Goal: Task Accomplishment & Management: Manage account settings

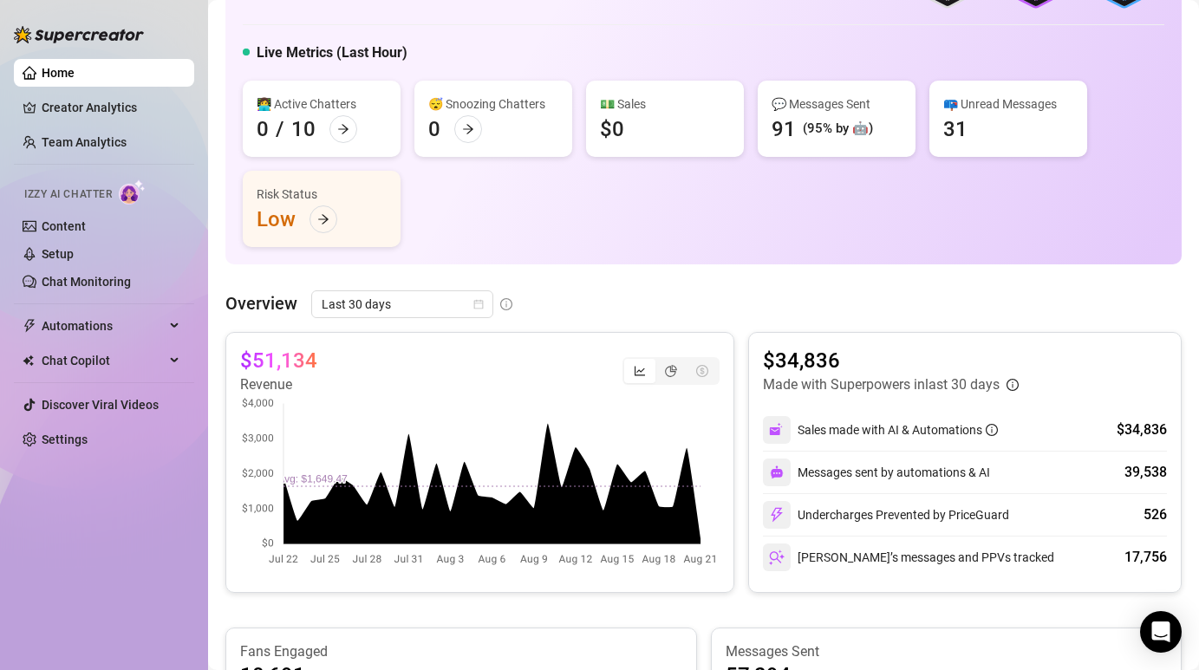
scroll to position [593, 0]
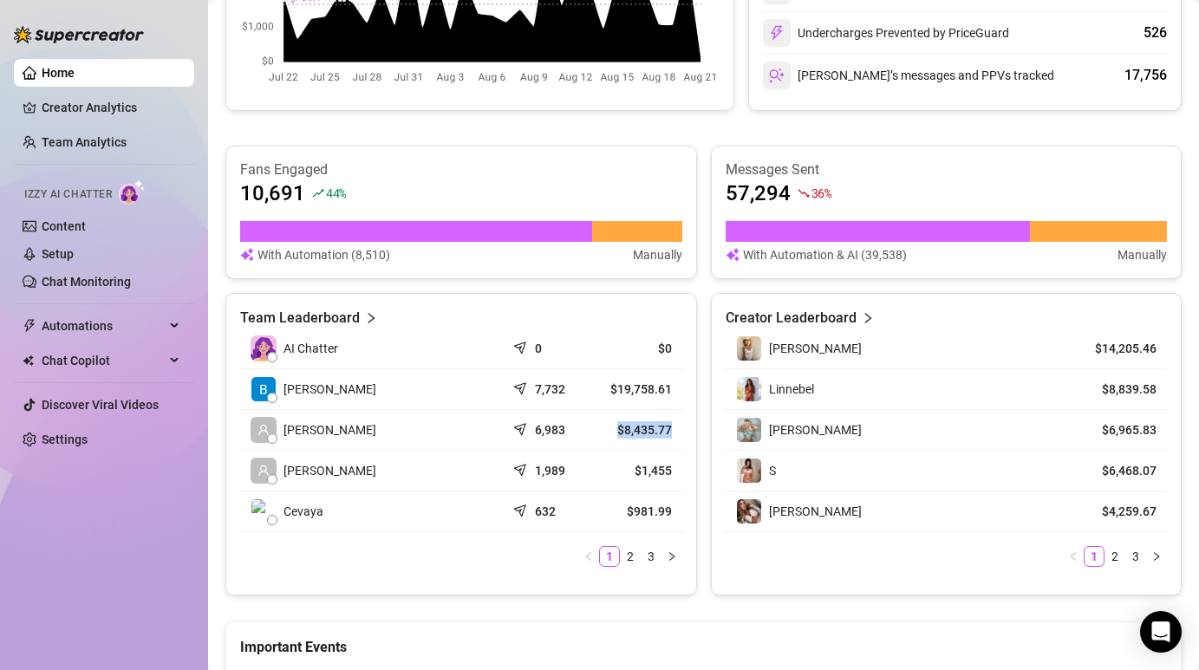
drag, startPoint x: 599, startPoint y: 427, endPoint x: 670, endPoint y: 428, distance: 70.3
click at [670, 428] on td "$8,435.77" at bounding box center [638, 430] width 88 height 41
click at [674, 429] on td "$8,435.77" at bounding box center [638, 430] width 88 height 41
drag, startPoint x: 674, startPoint y: 429, endPoint x: 615, endPoint y: 427, distance: 59.0
click at [614, 427] on td "$8,435.77" at bounding box center [638, 430] width 88 height 41
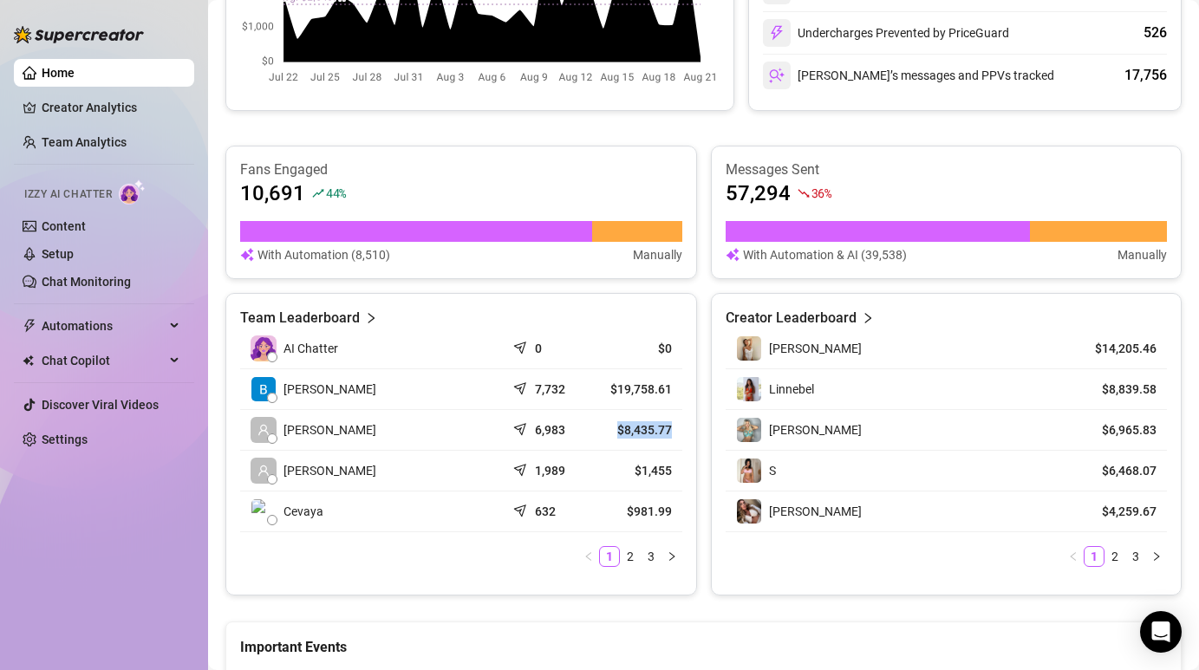
click at [615, 427] on article "$8,435.77" at bounding box center [639, 430] width 68 height 17
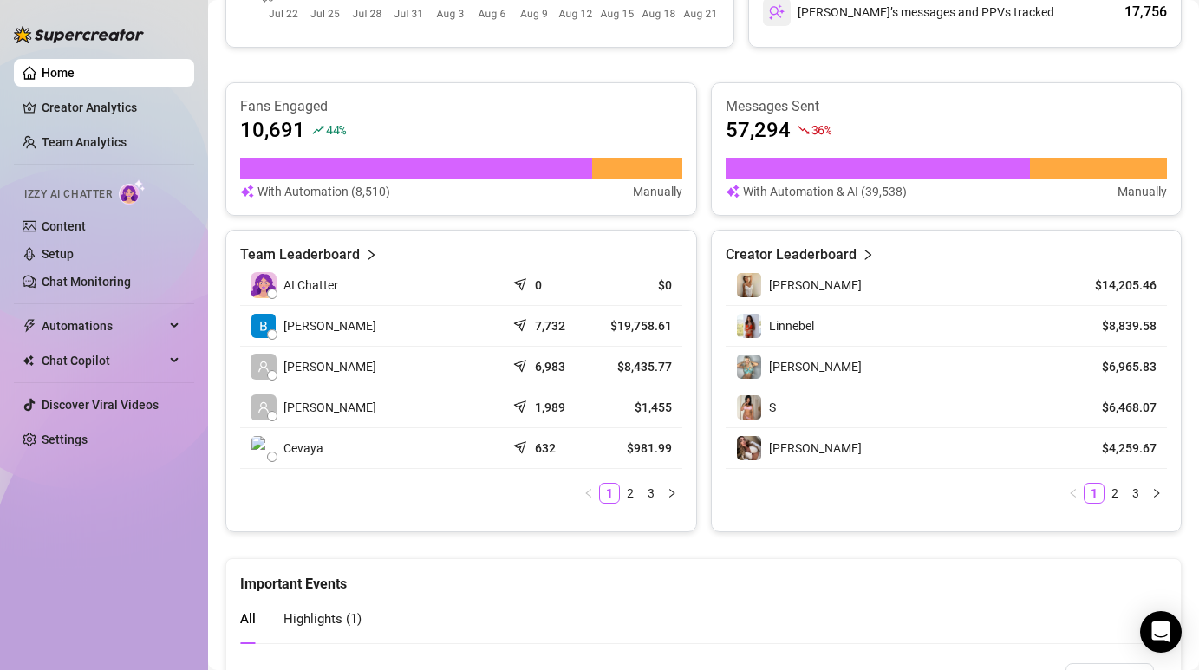
scroll to position [663, 0]
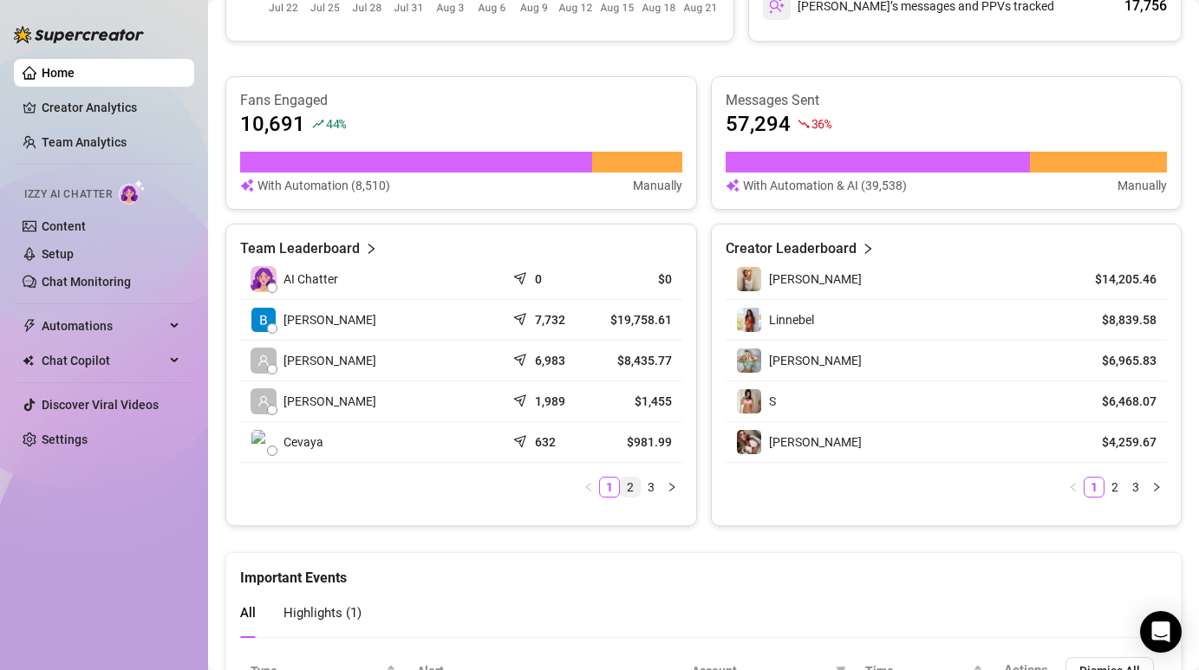
click at [625, 486] on link "2" at bounding box center [630, 487] width 19 height 19
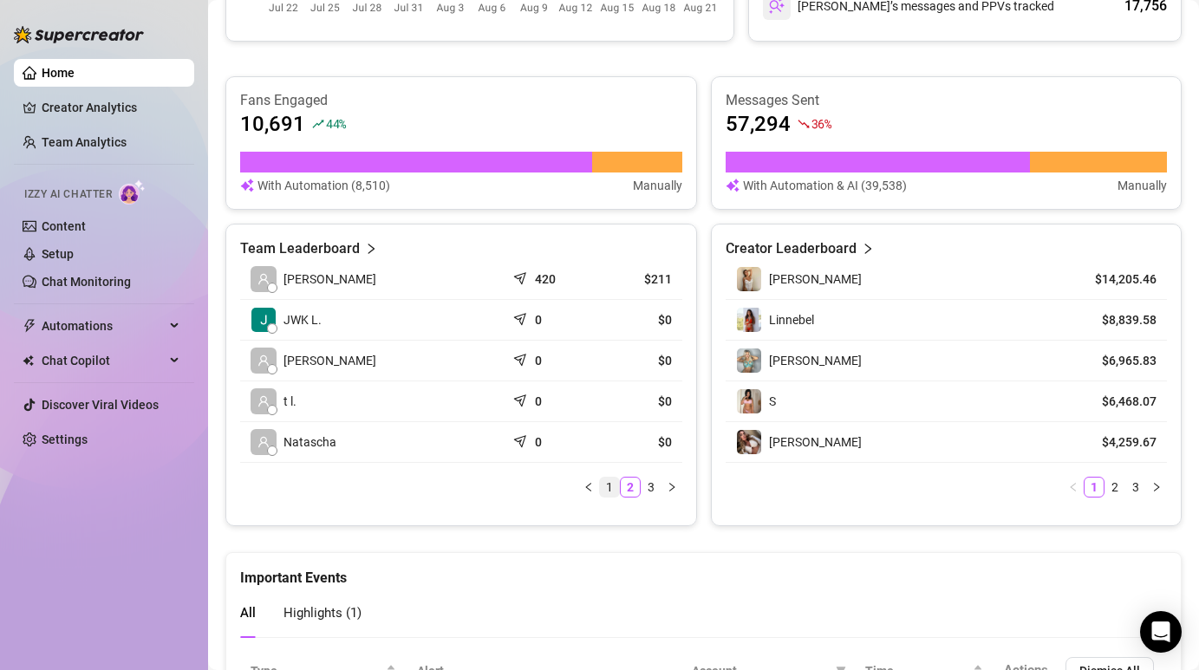
click at [607, 486] on link "1" at bounding box center [609, 487] width 19 height 19
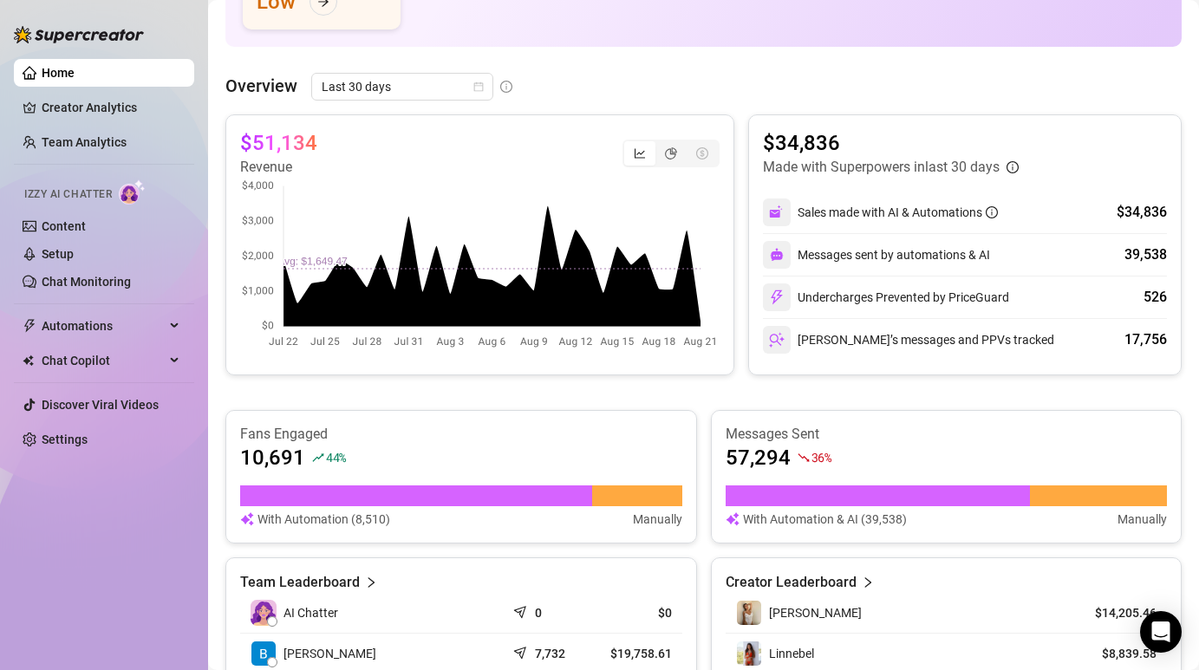
scroll to position [251, 0]
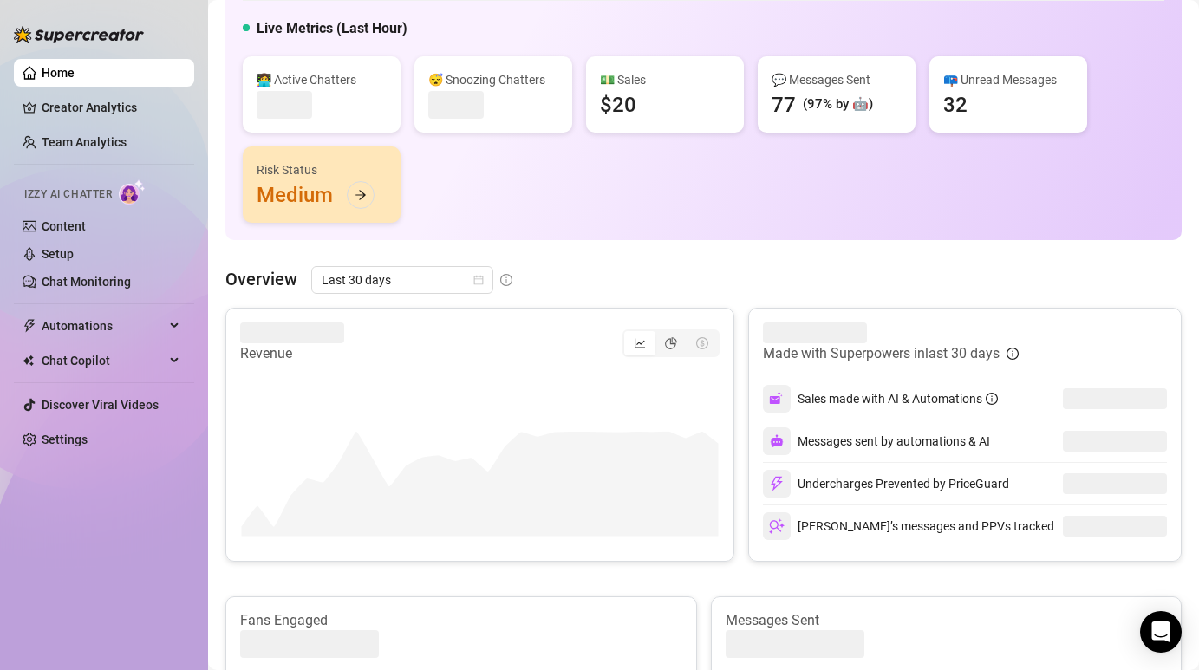
scroll to position [153, 0]
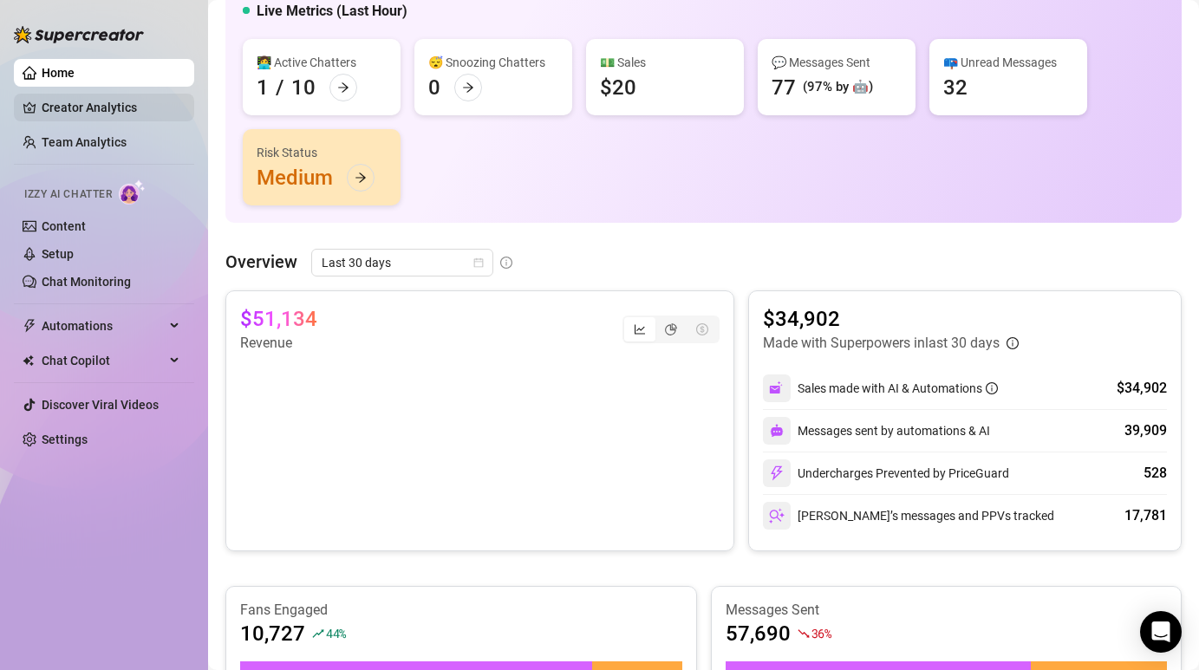
click at [101, 108] on link "Creator Analytics" at bounding box center [111, 108] width 139 height 28
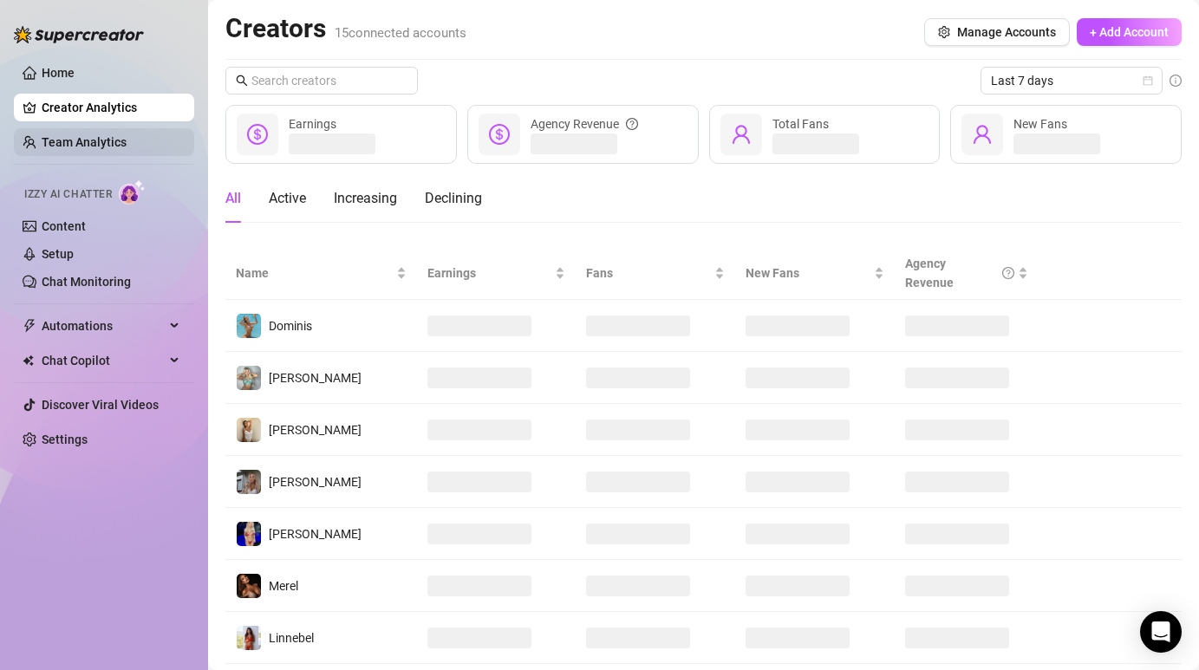
click at [99, 143] on link "Team Analytics" at bounding box center [84, 142] width 85 height 14
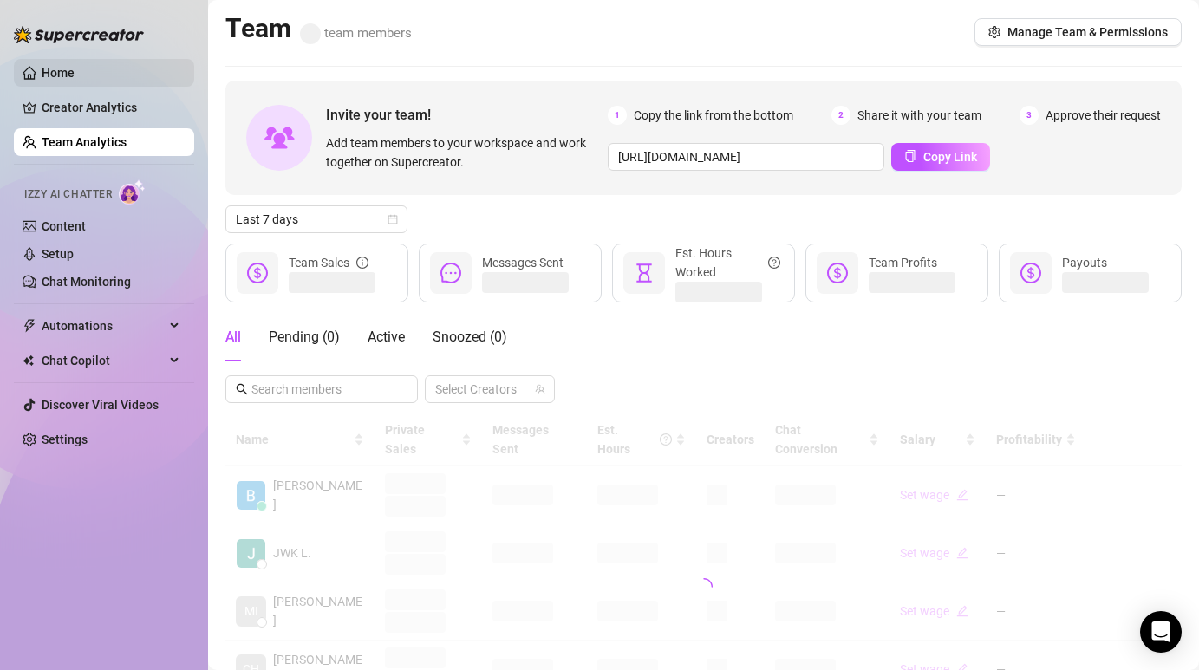
click at [75, 77] on link "Home" at bounding box center [58, 73] width 33 height 14
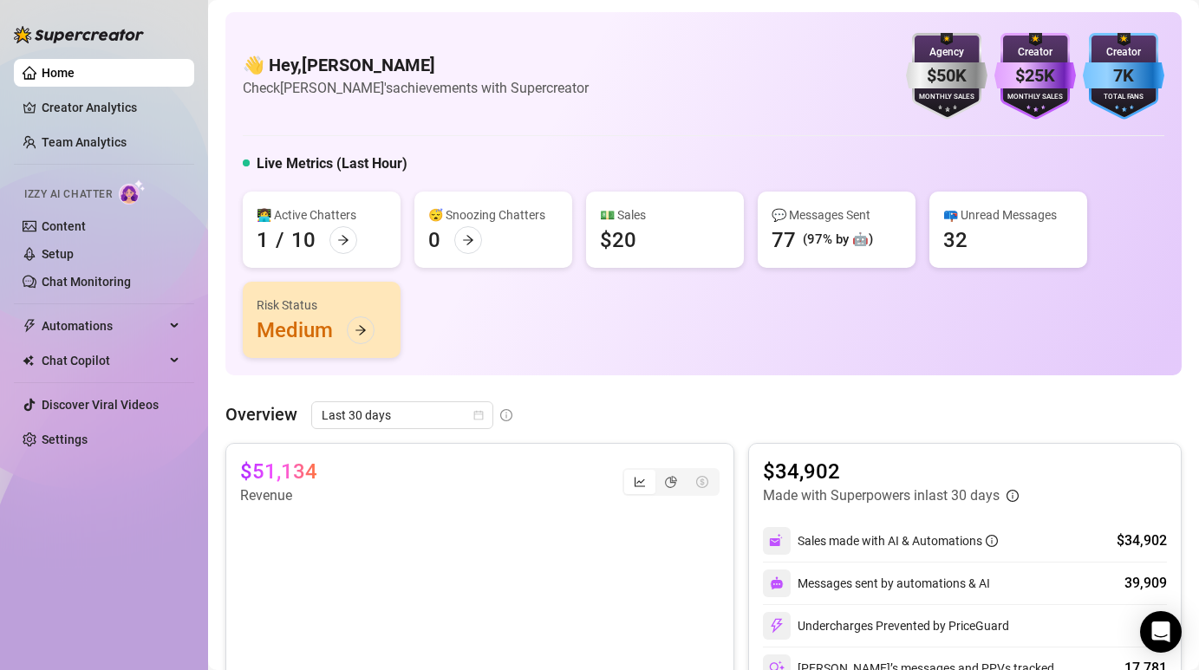
scroll to position [239, 0]
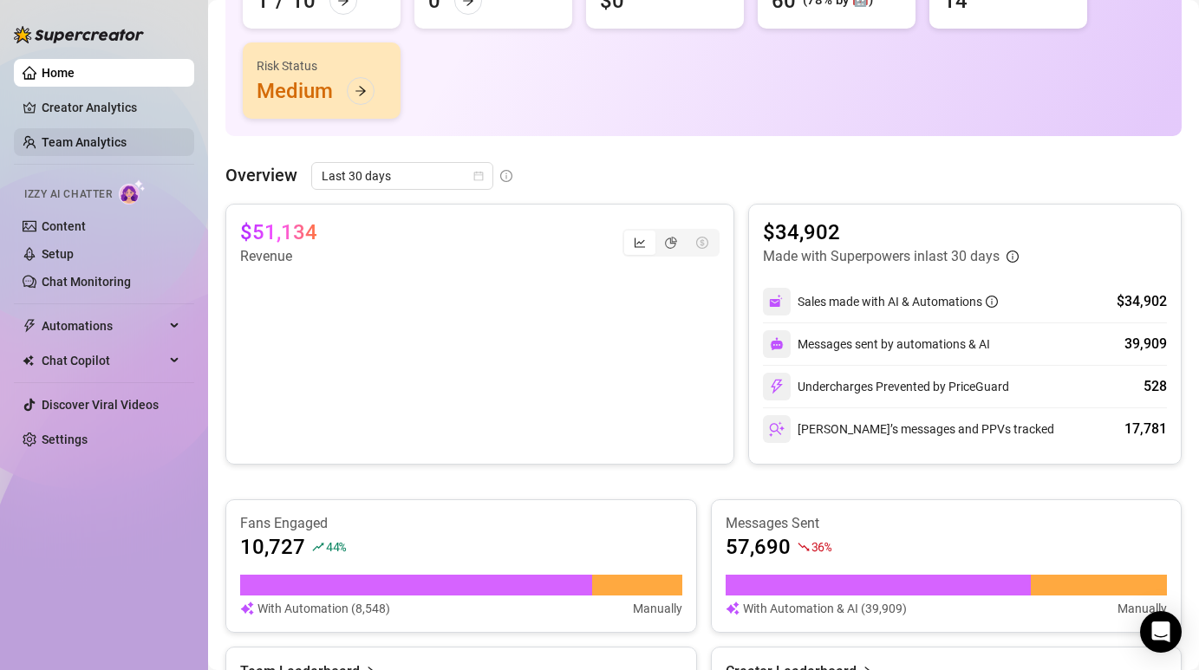
click at [122, 146] on link "Team Analytics" at bounding box center [84, 142] width 85 height 14
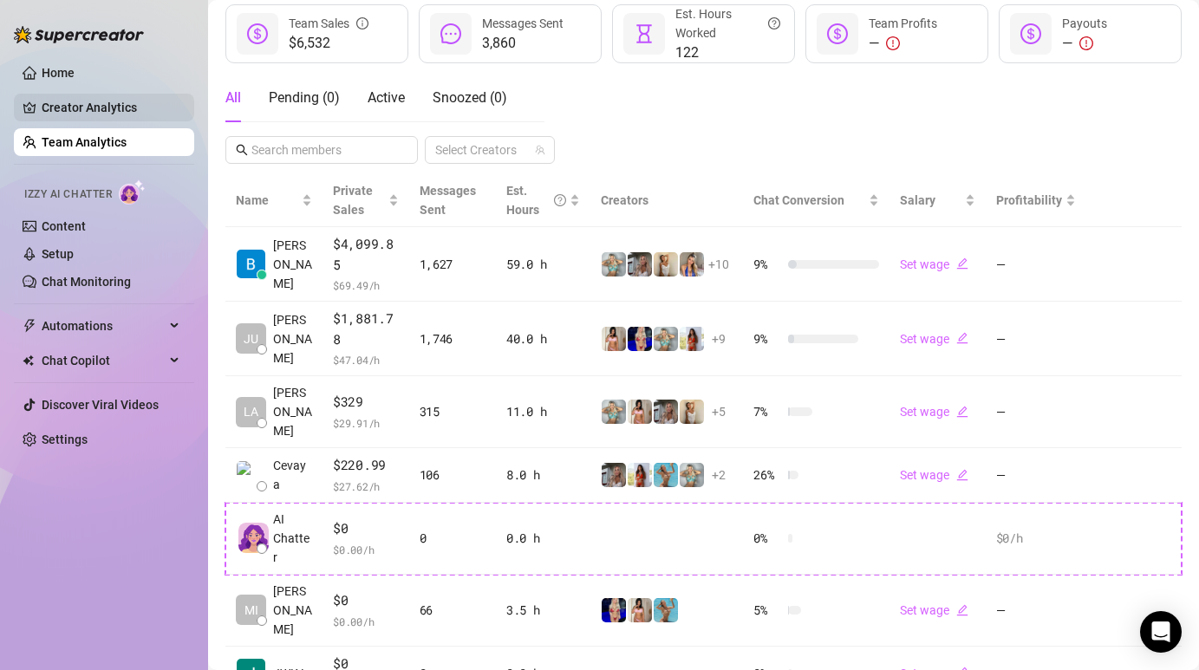
click at [100, 101] on link "Creator Analytics" at bounding box center [111, 108] width 139 height 28
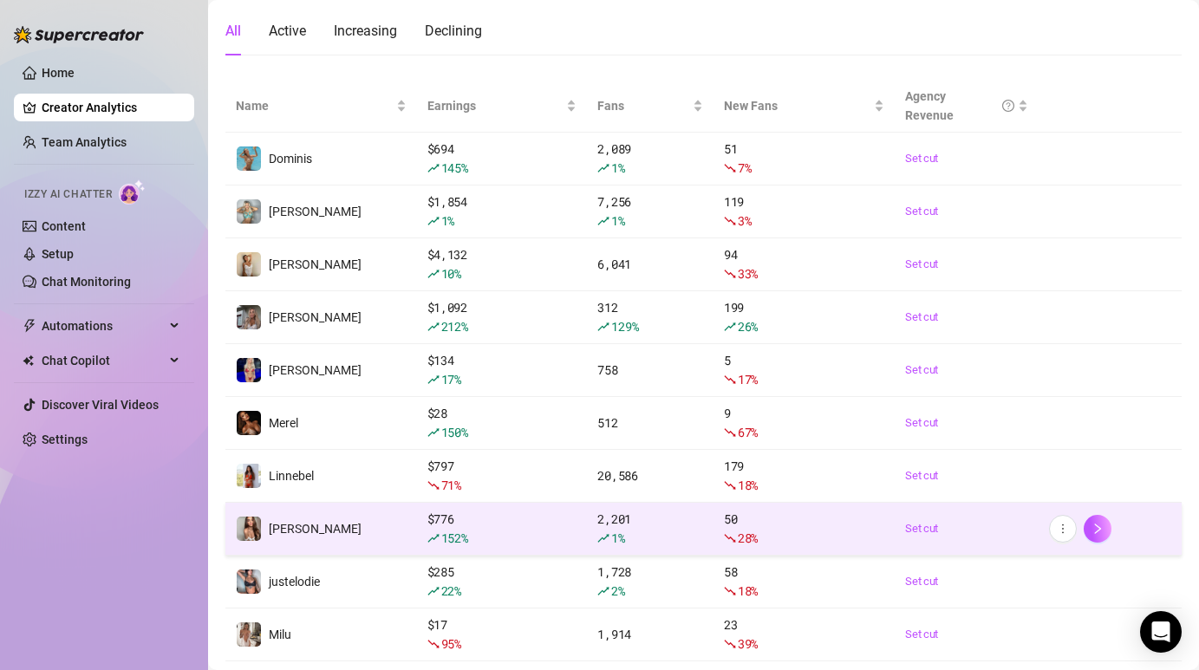
scroll to position [259, 0]
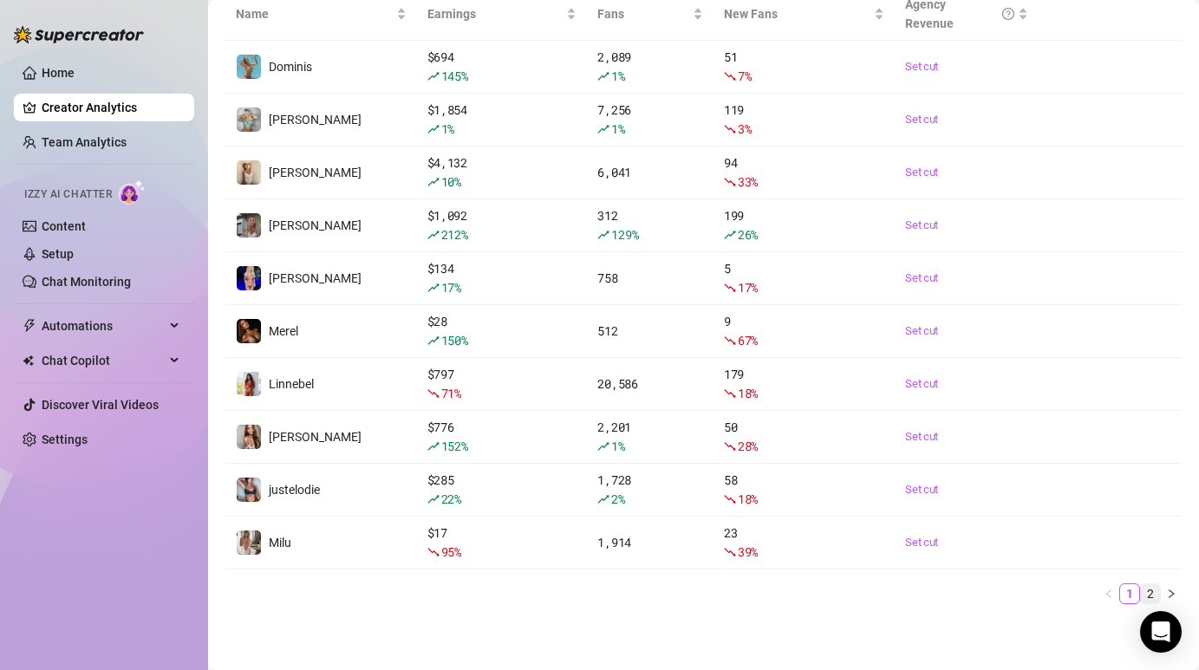
click at [1154, 591] on link "2" at bounding box center [1150, 594] width 19 height 19
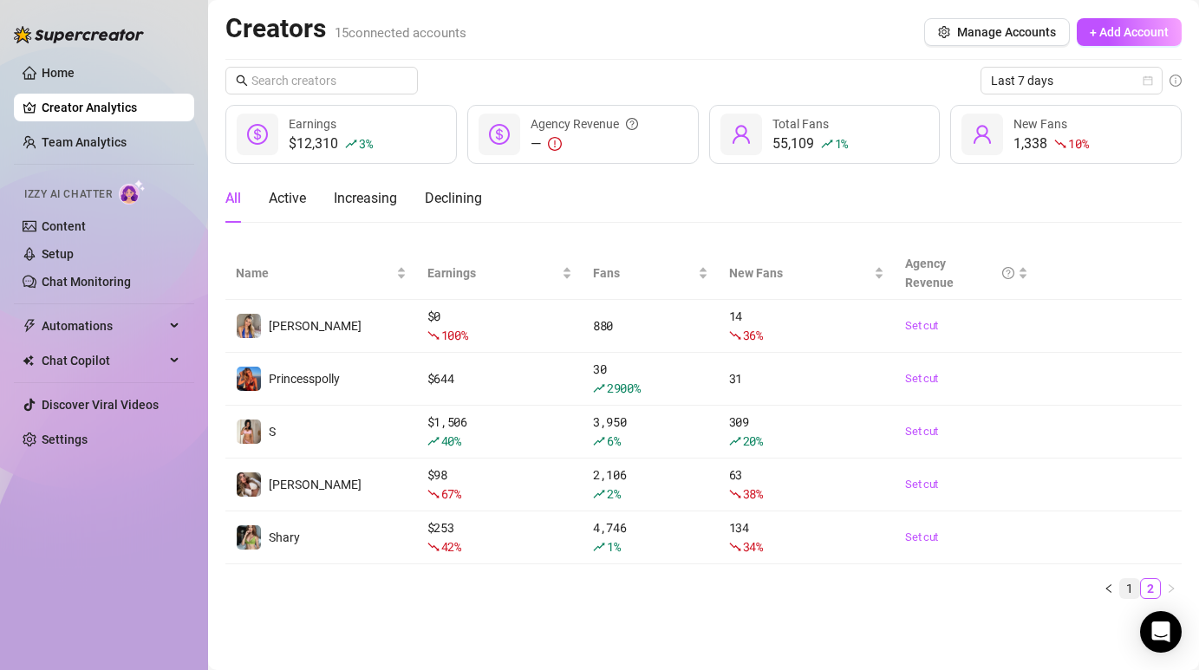
click at [1130, 586] on link "1" at bounding box center [1130, 588] width 19 height 19
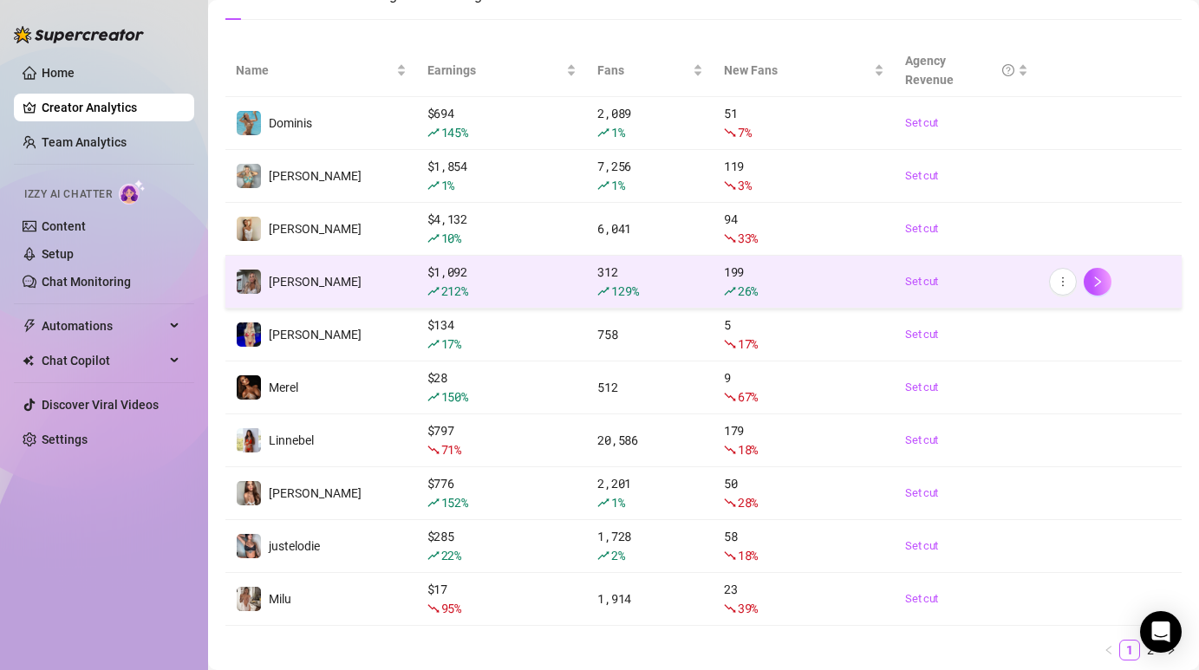
scroll to position [194, 0]
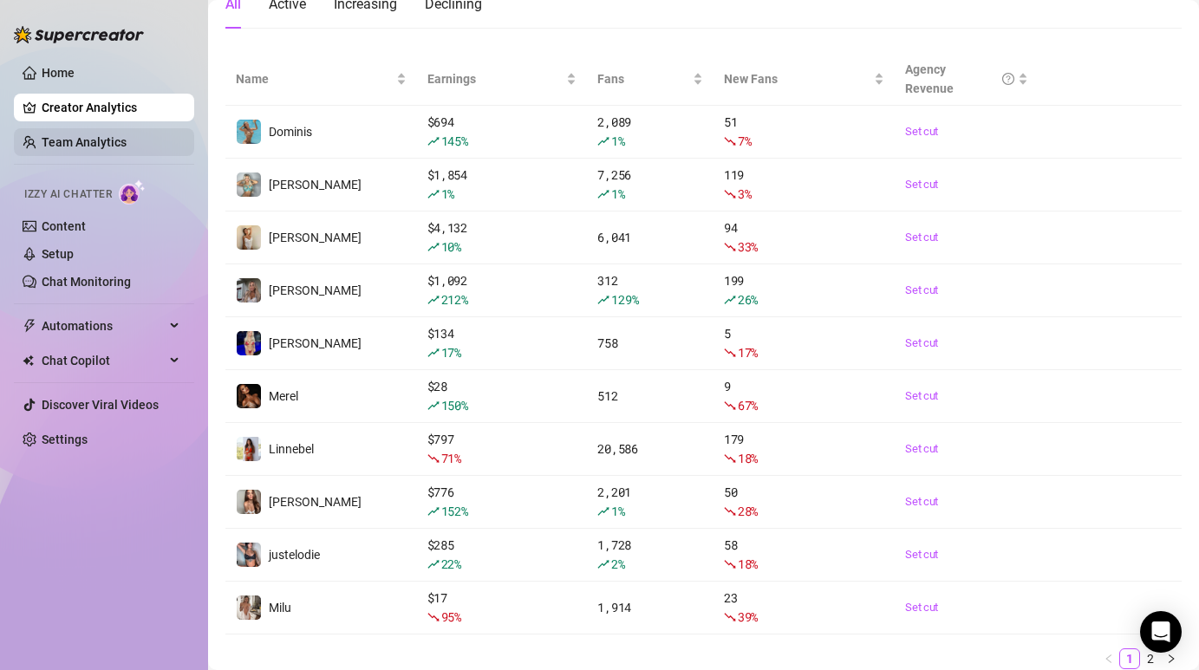
click at [111, 138] on link "Team Analytics" at bounding box center [84, 142] width 85 height 14
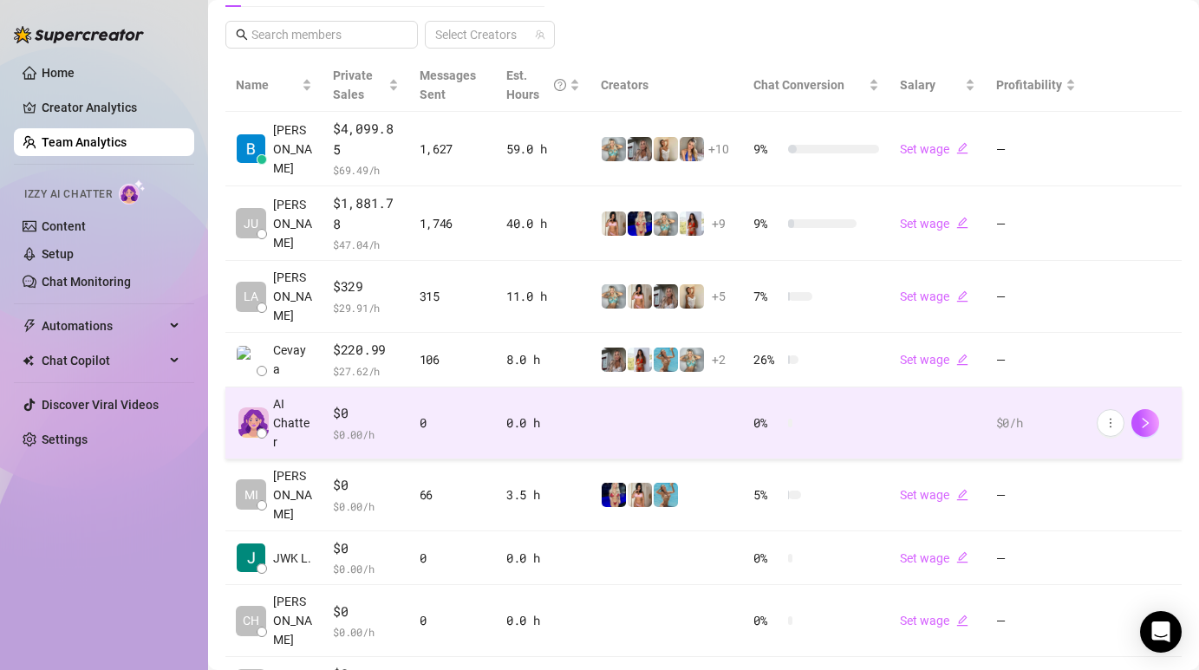
scroll to position [359, 0]
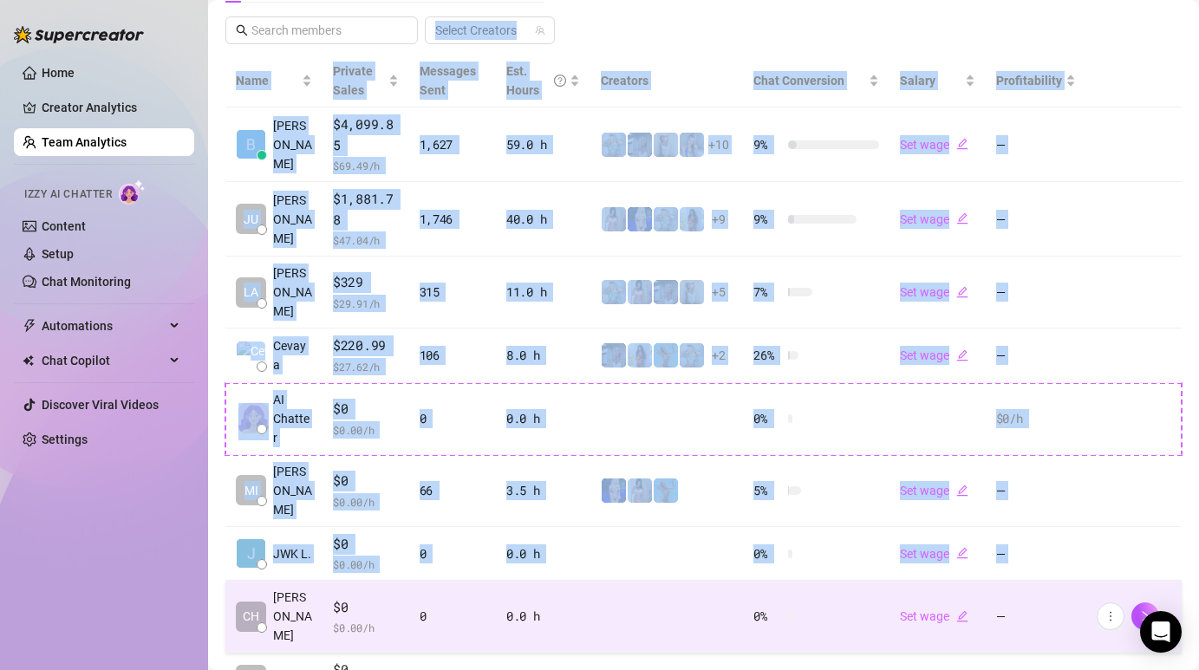
drag, startPoint x: 219, startPoint y: 44, endPoint x: 293, endPoint y: 505, distance: 466.4
click at [293, 507] on main "Team 10 team members Manage Team & Permissions Invite your team! Add team membe…" at bounding box center [703, 252] width 991 height 1222
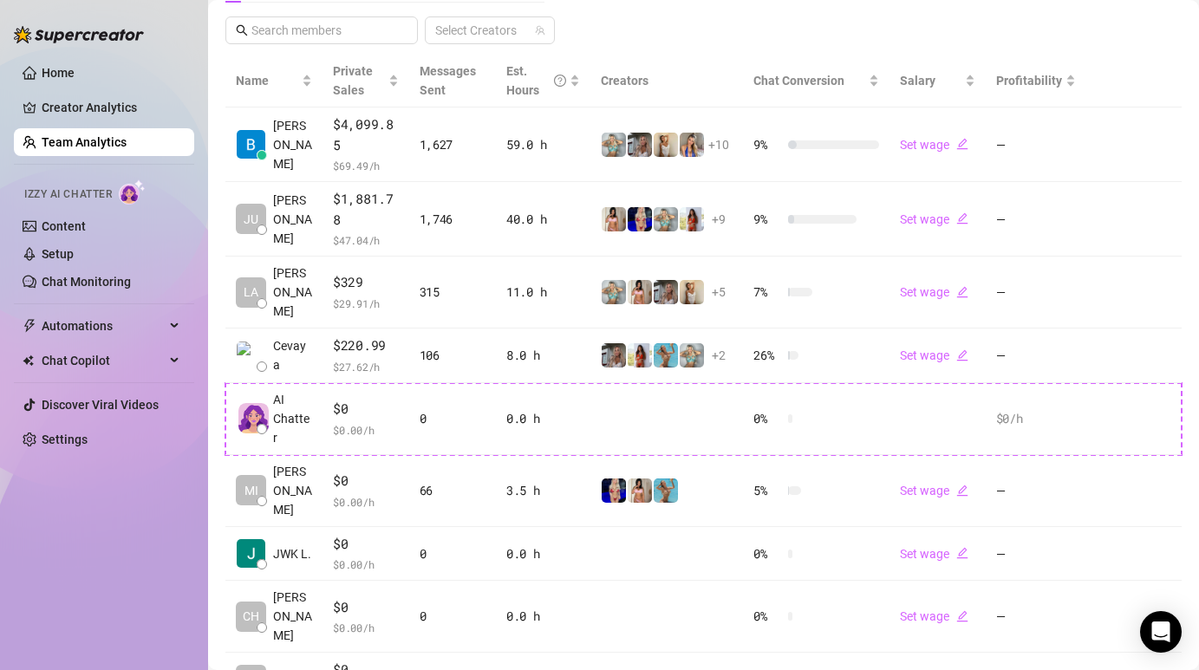
click at [162, 522] on div "Home Creator Analytics Team Analytics Izzy AI Chatter Content Setup Chat Monito…" at bounding box center [104, 327] width 180 height 655
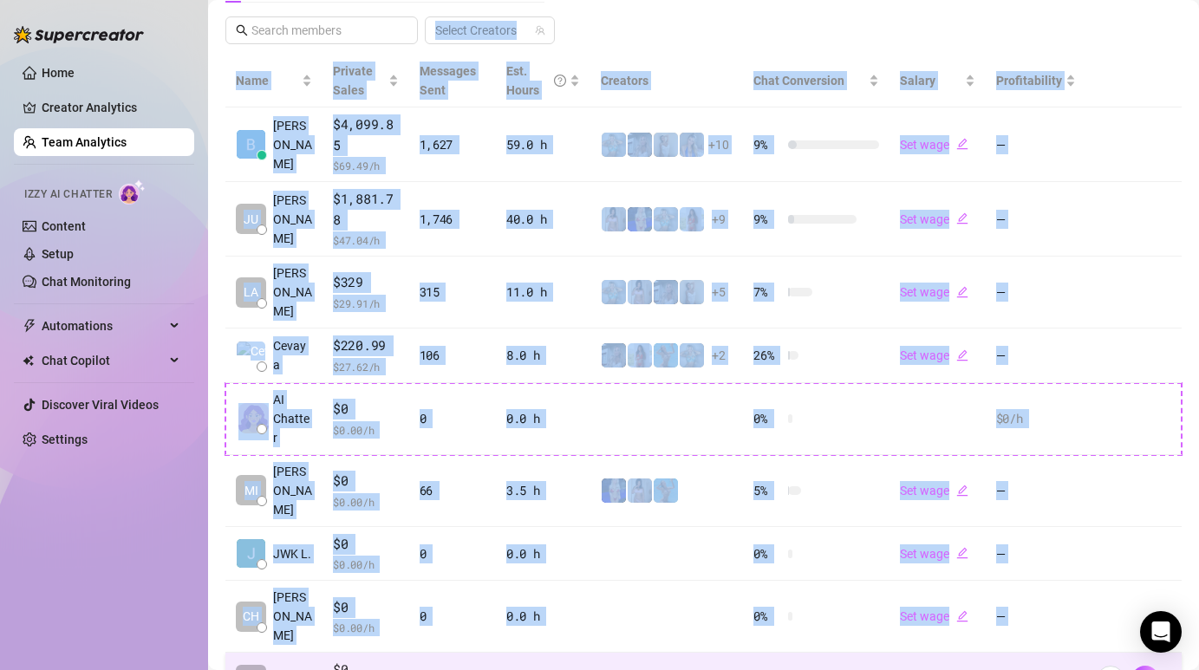
drag, startPoint x: 218, startPoint y: 36, endPoint x: 304, endPoint y: 562, distance: 532.6
click at [304, 562] on main "Team 10 team members Manage Team & Permissions Invite your team! Add team membe…" at bounding box center [703, 252] width 991 height 1222
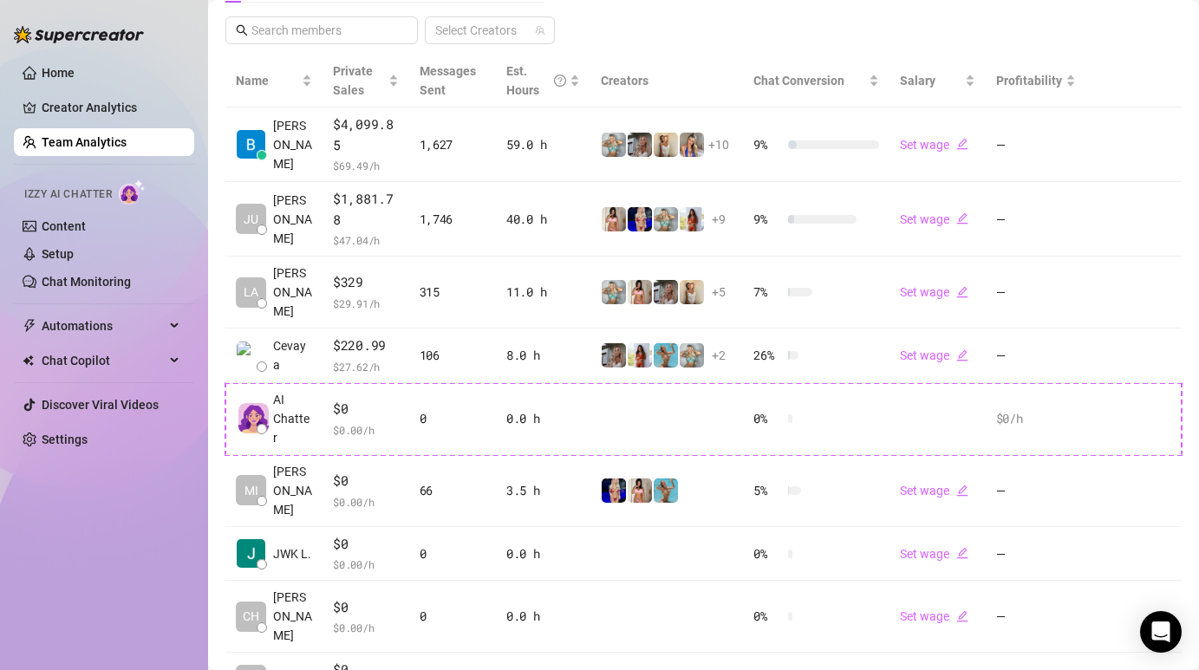
click at [173, 561] on div "Home Creator Analytics Team Analytics Izzy AI Chatter Content Setup Chat Monito…" at bounding box center [104, 327] width 180 height 655
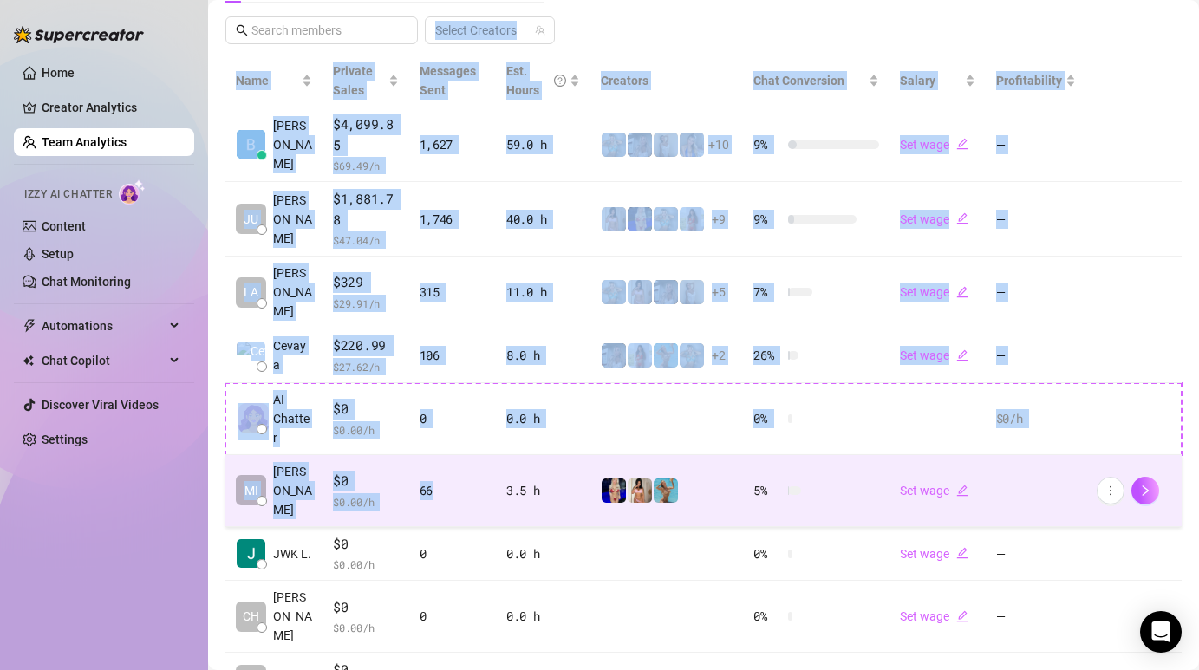
drag, startPoint x: 213, startPoint y: 46, endPoint x: 458, endPoint y: 421, distance: 447.4
click at [458, 421] on main "Team 10 team members Manage Team & Permissions Invite your team! Add team membe…" at bounding box center [703, 252] width 991 height 1222
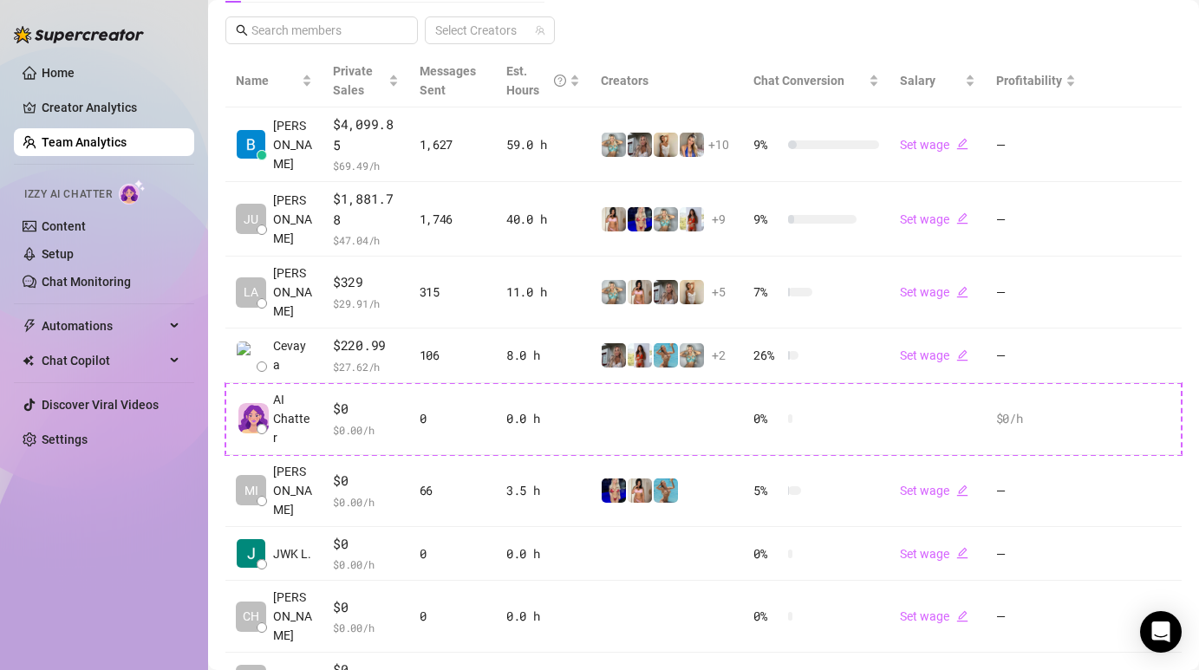
click at [183, 526] on div "Home Creator Analytics Team Analytics Izzy AI Chatter Content Setup Chat Monito…" at bounding box center [104, 327] width 180 height 655
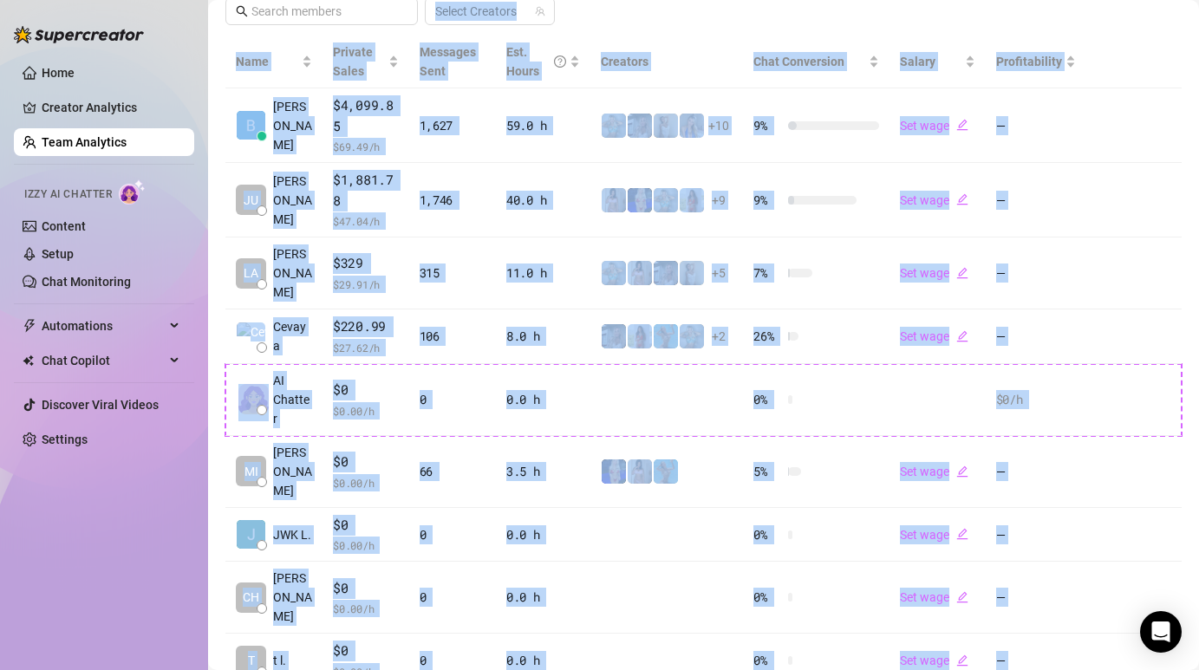
scroll to position [457, 0]
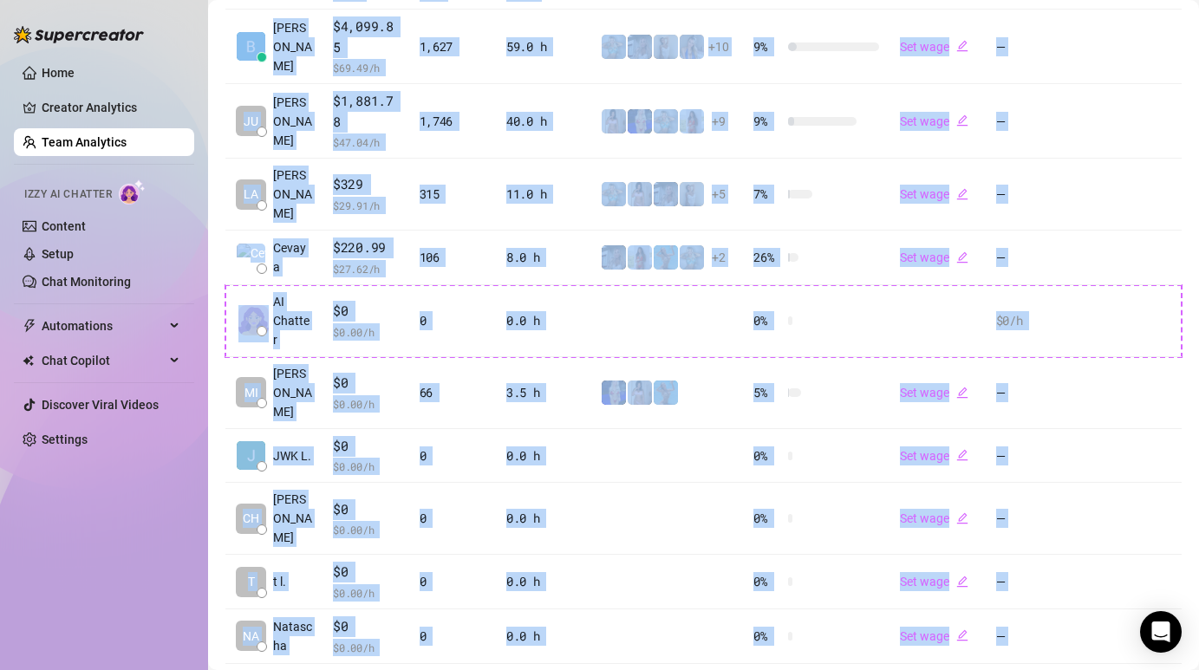
drag, startPoint x: 218, startPoint y: 49, endPoint x: 613, endPoint y: 647, distance: 717.3
click at [613, 651] on main "Team 10 team members Manage Team & Permissions Invite your team! Add team membe…" at bounding box center [703, 154] width 991 height 1222
click at [617, 613] on div "Name Private Sales Messages Sent Est. Hours Creators Chat Conversion Salary Pro…" at bounding box center [703, 335] width 957 height 756
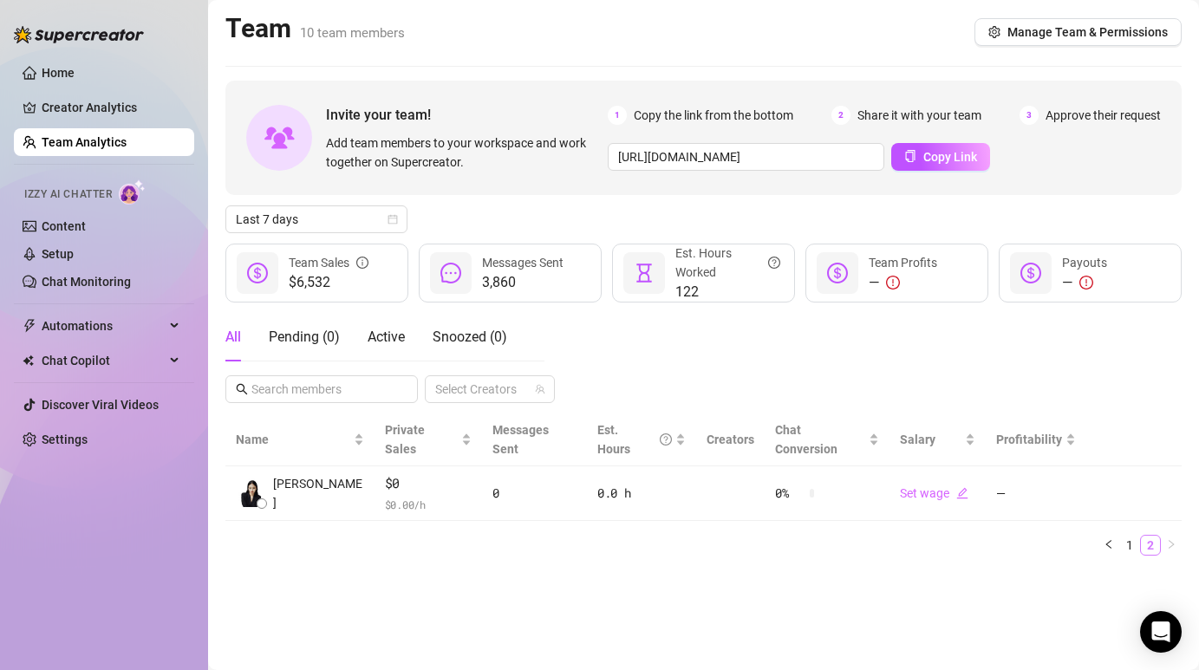
scroll to position [0, 0]
click at [1127, 536] on link "1" at bounding box center [1130, 545] width 19 height 19
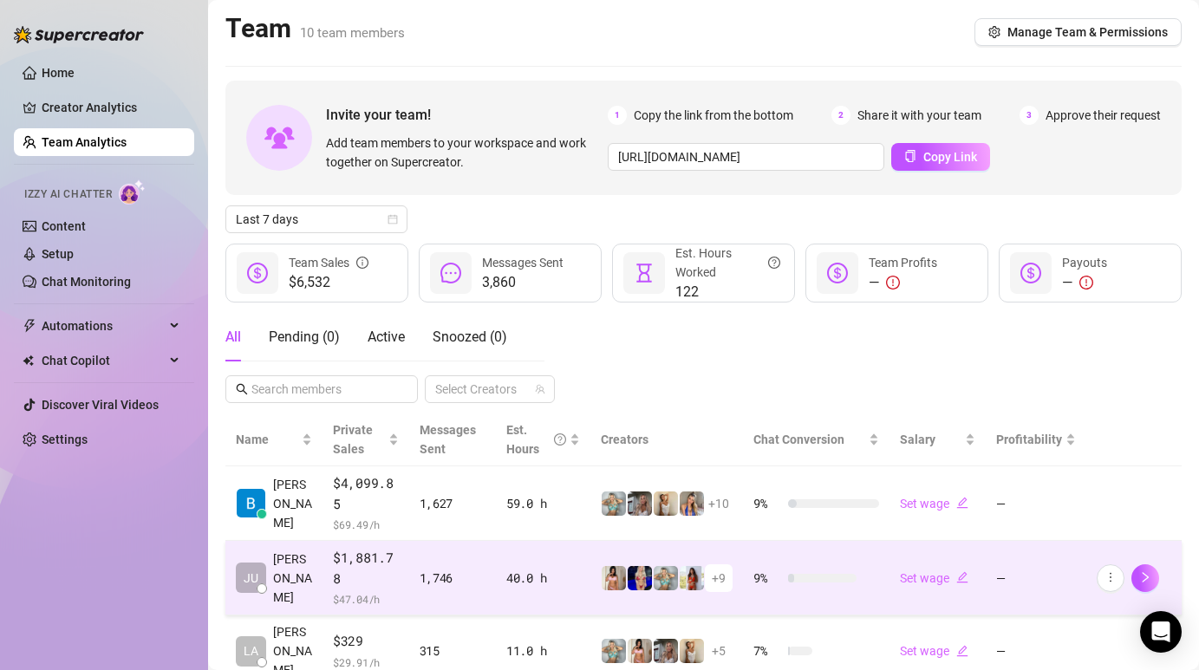
click at [312, 541] on td "JU Judith a." at bounding box center [273, 578] width 97 height 75
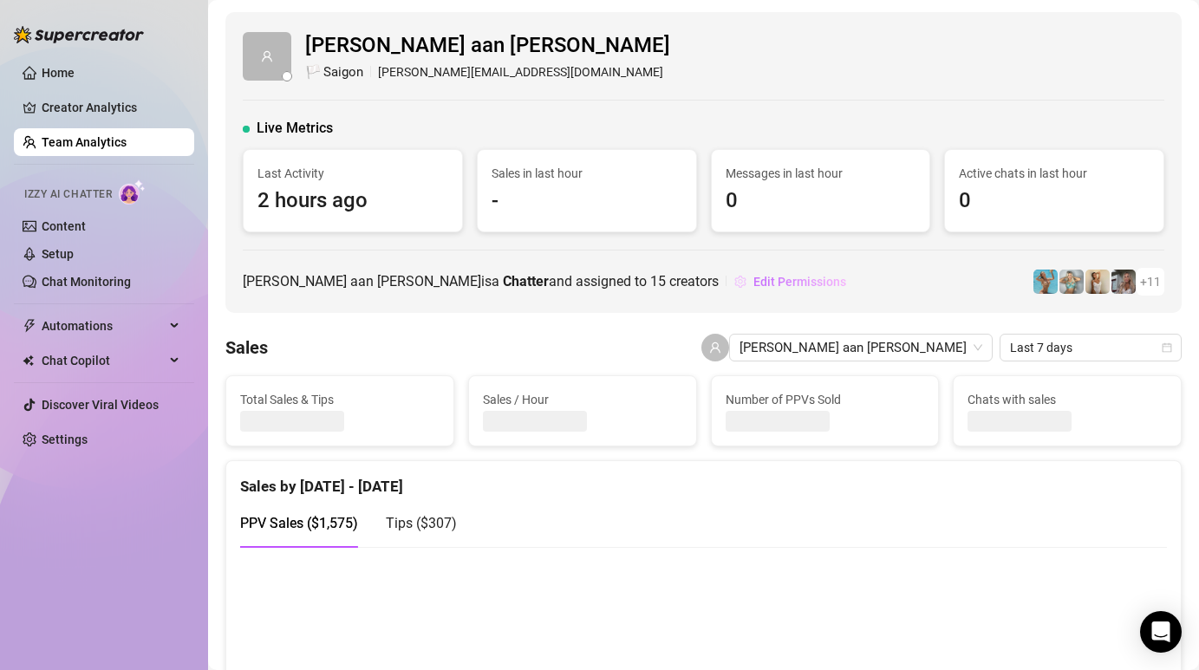
click at [754, 281] on span "Edit Permissions" at bounding box center [800, 282] width 93 height 14
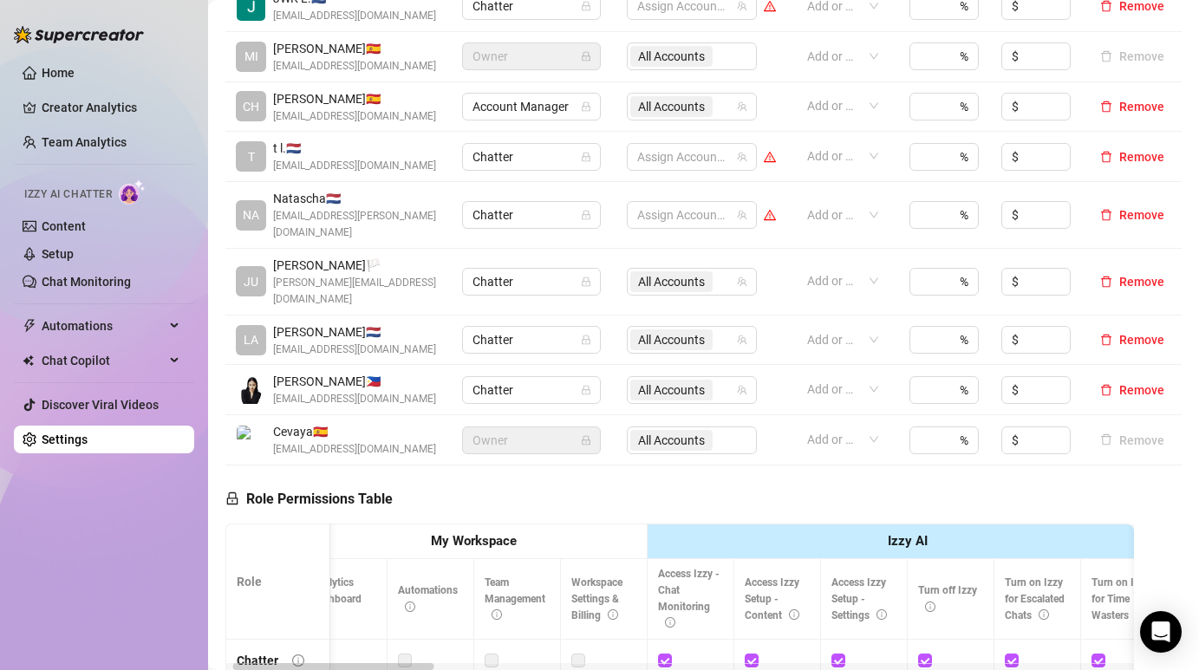
scroll to position [354, 0]
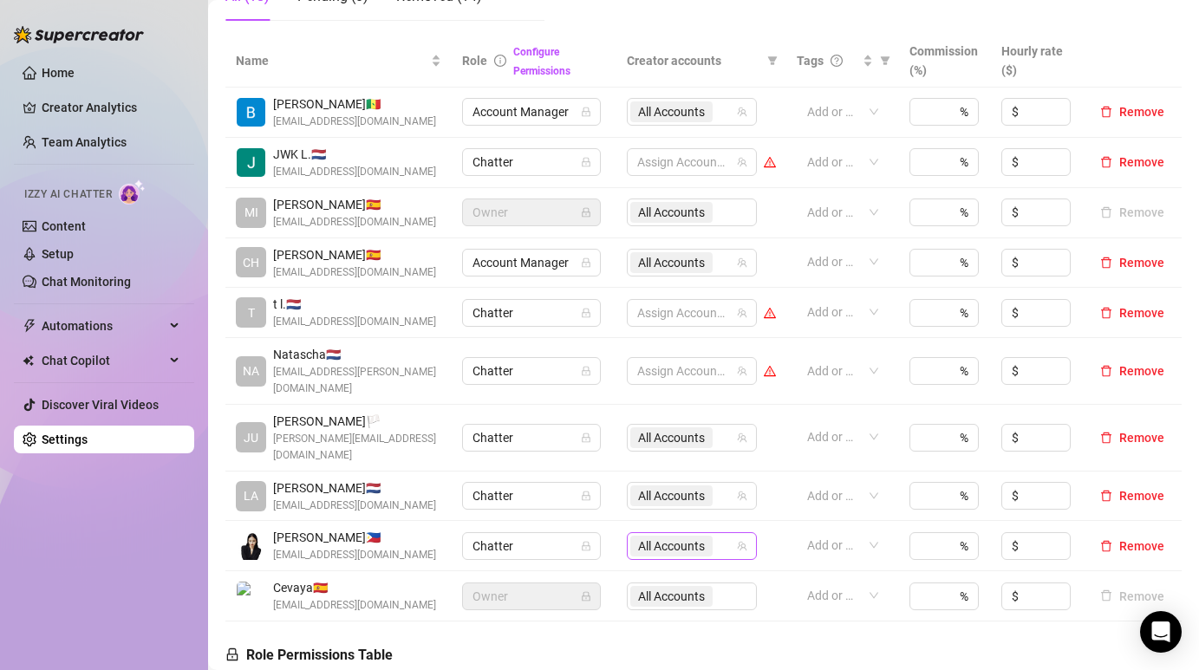
click at [710, 536] on span "All Accounts" at bounding box center [672, 546] width 82 height 21
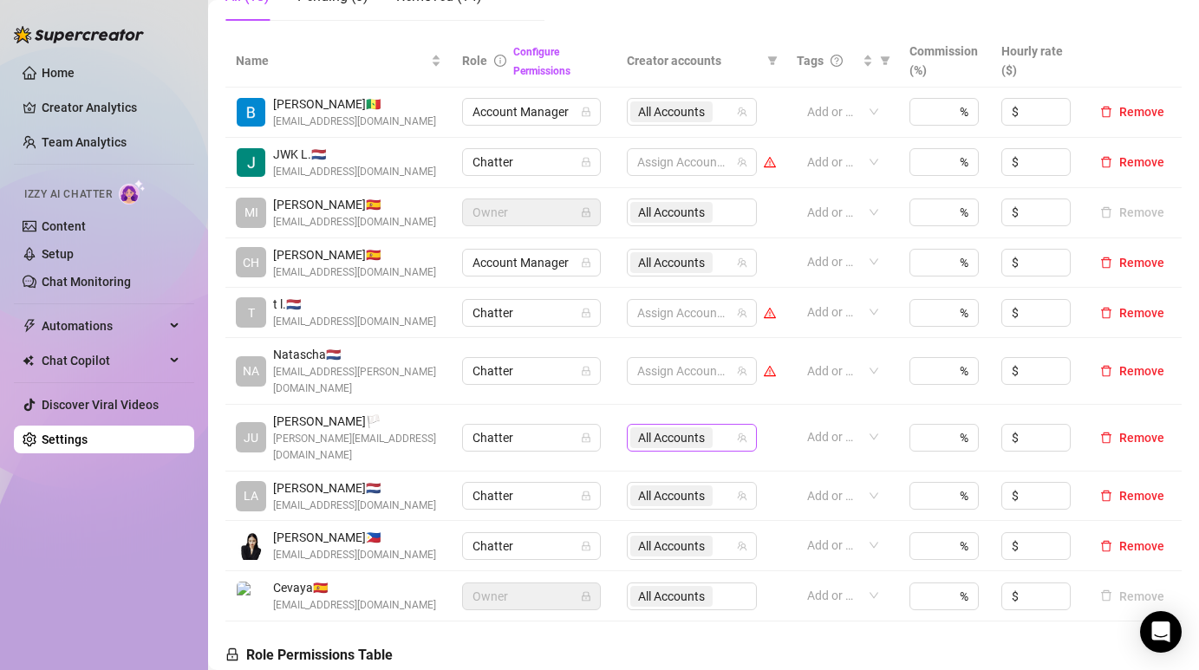
click at [700, 428] on span "All Accounts" at bounding box center [671, 437] width 67 height 19
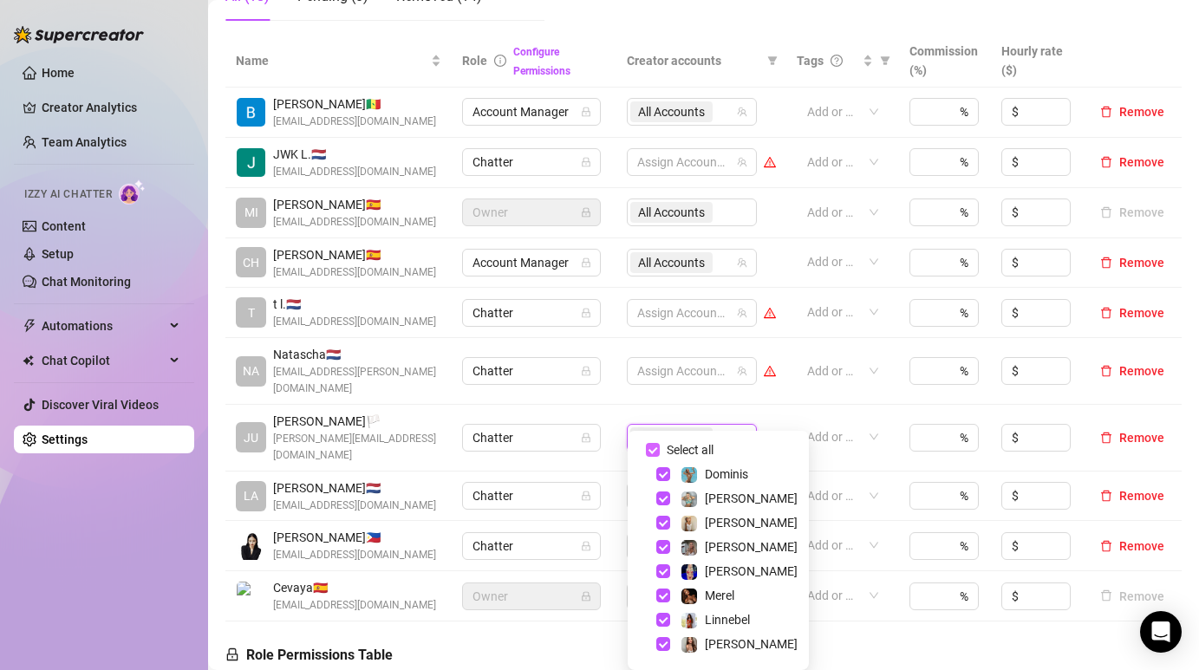
click at [657, 448] on input "Select all" at bounding box center [653, 450] width 14 height 14
checkbox input "false"
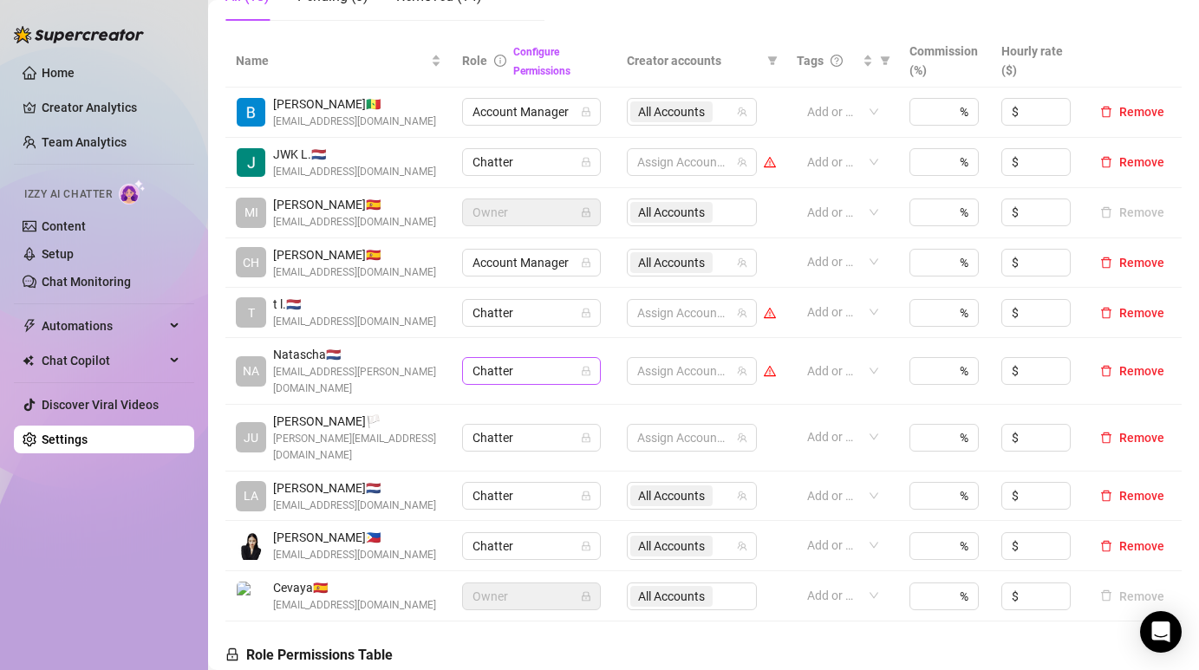
scroll to position [0, 0]
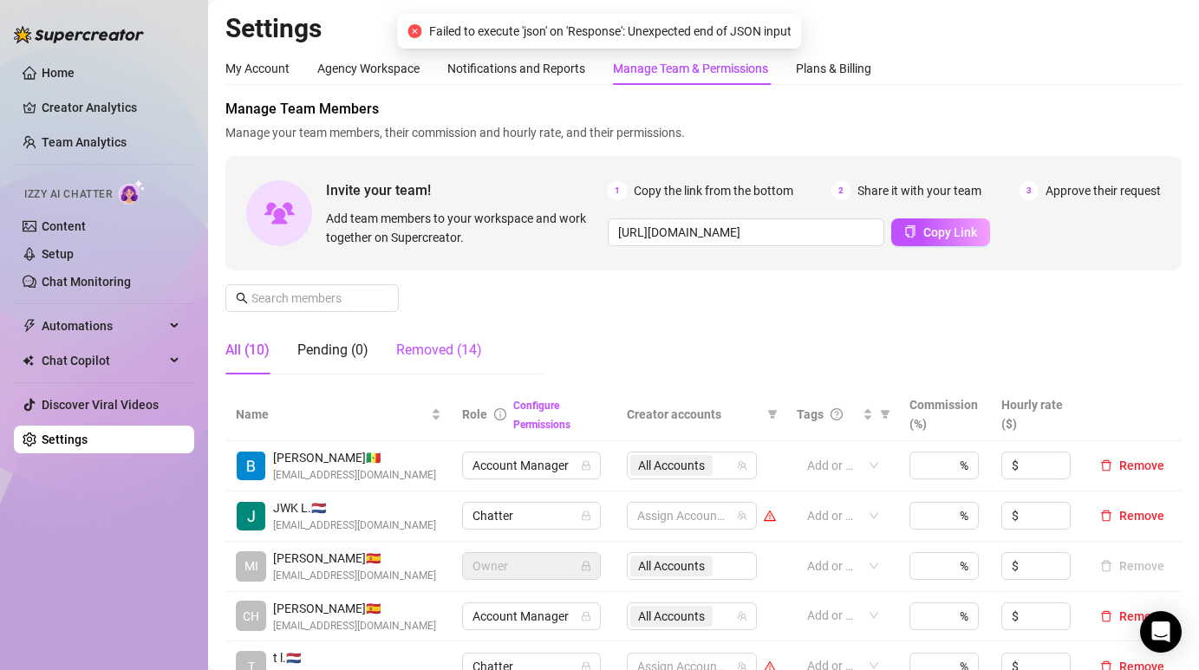
click at [454, 342] on div "Removed (14)" at bounding box center [439, 350] width 86 height 21
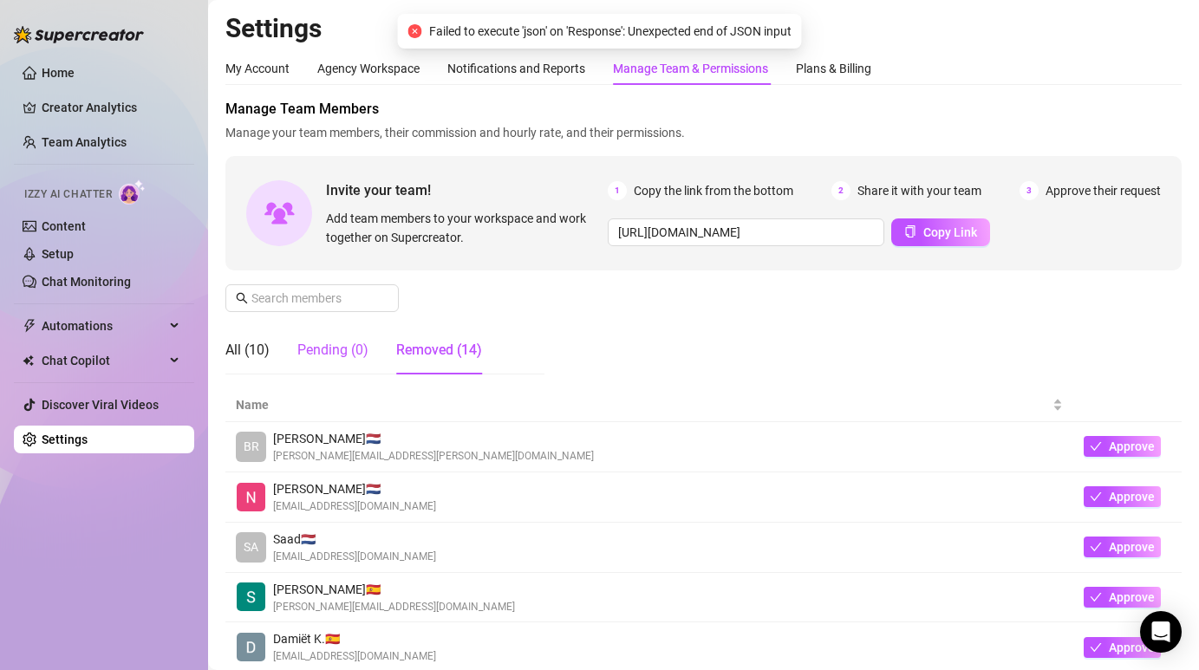
click at [335, 351] on div "Pending (0)" at bounding box center [332, 350] width 71 height 21
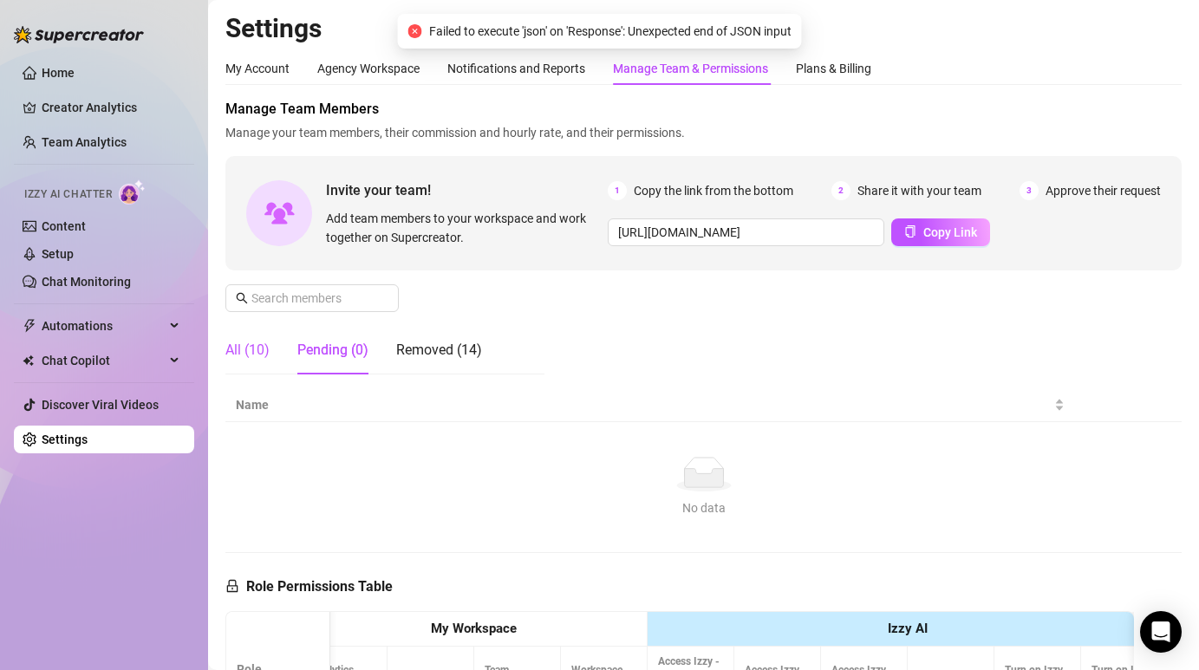
click at [258, 348] on div "All (10)" at bounding box center [247, 350] width 44 height 21
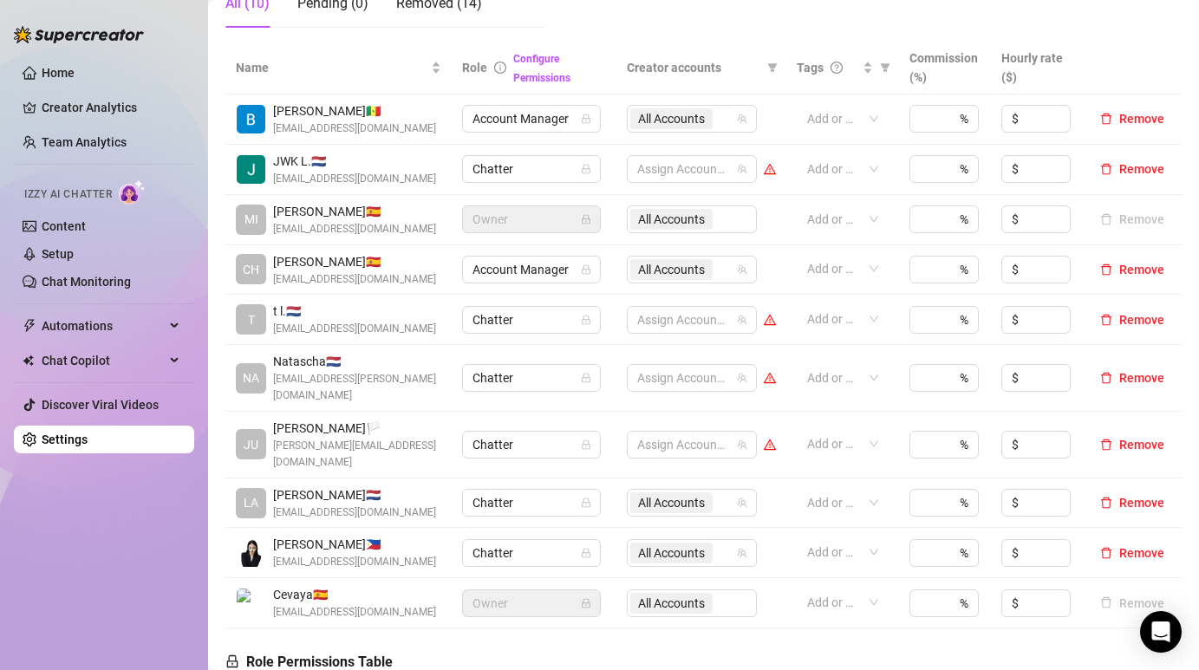
scroll to position [341, 0]
